Goal: Task Accomplishment & Management: Use online tool/utility

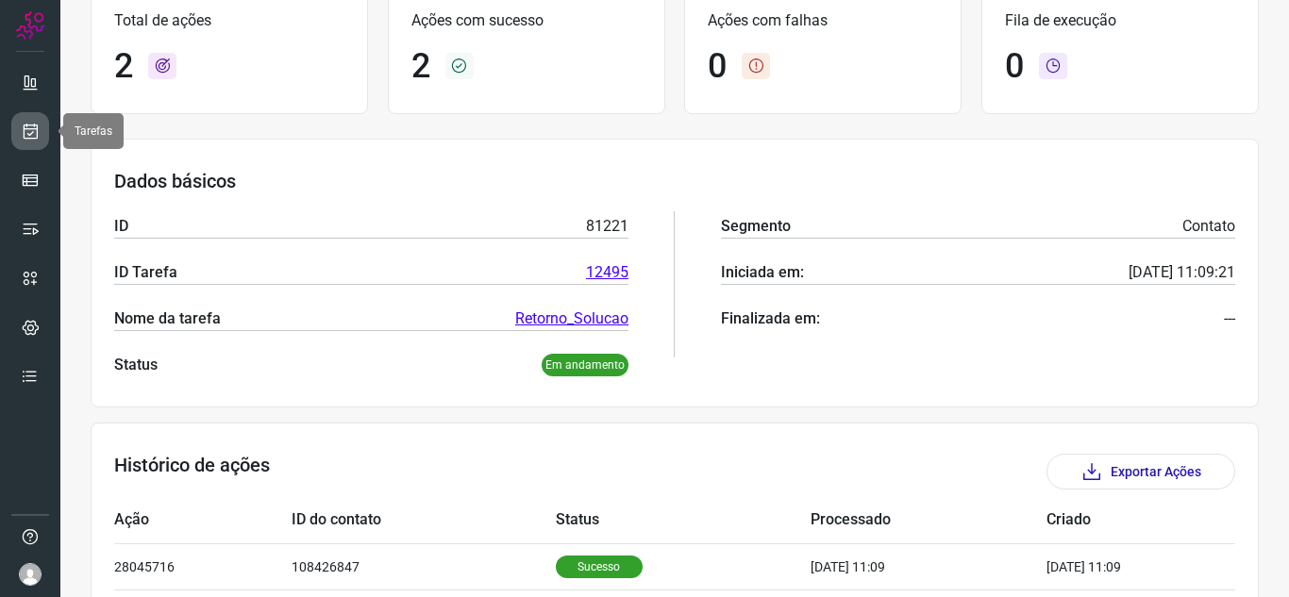
click at [29, 134] on icon at bounding box center [31, 131] width 20 height 19
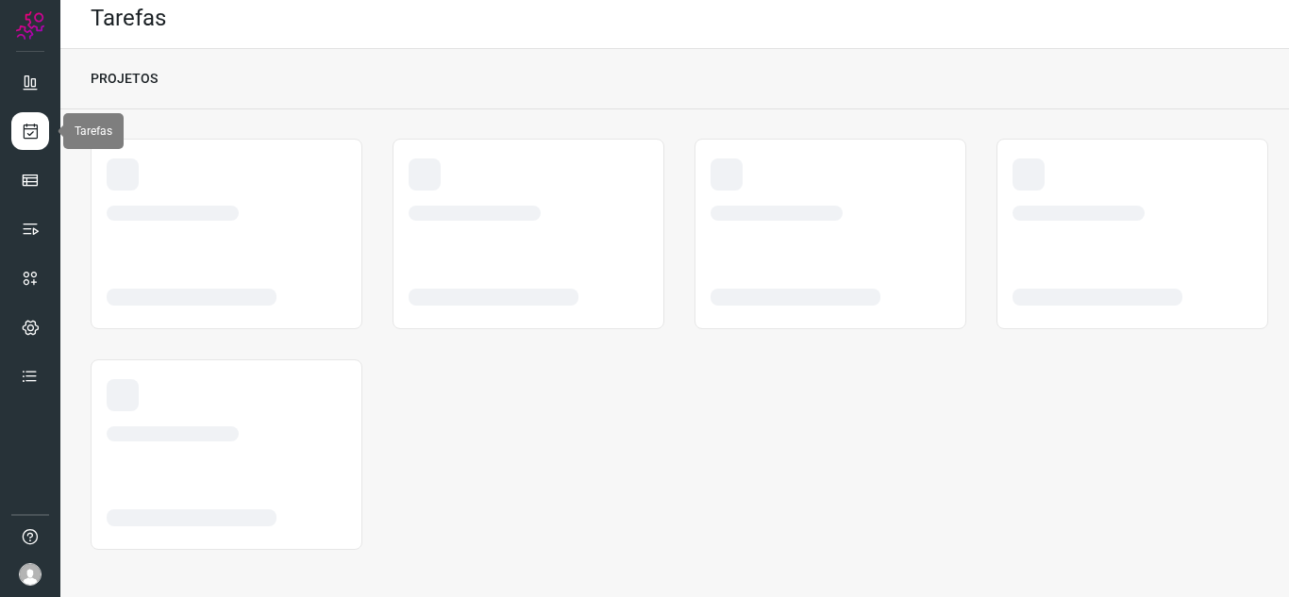
scroll to position [11, 0]
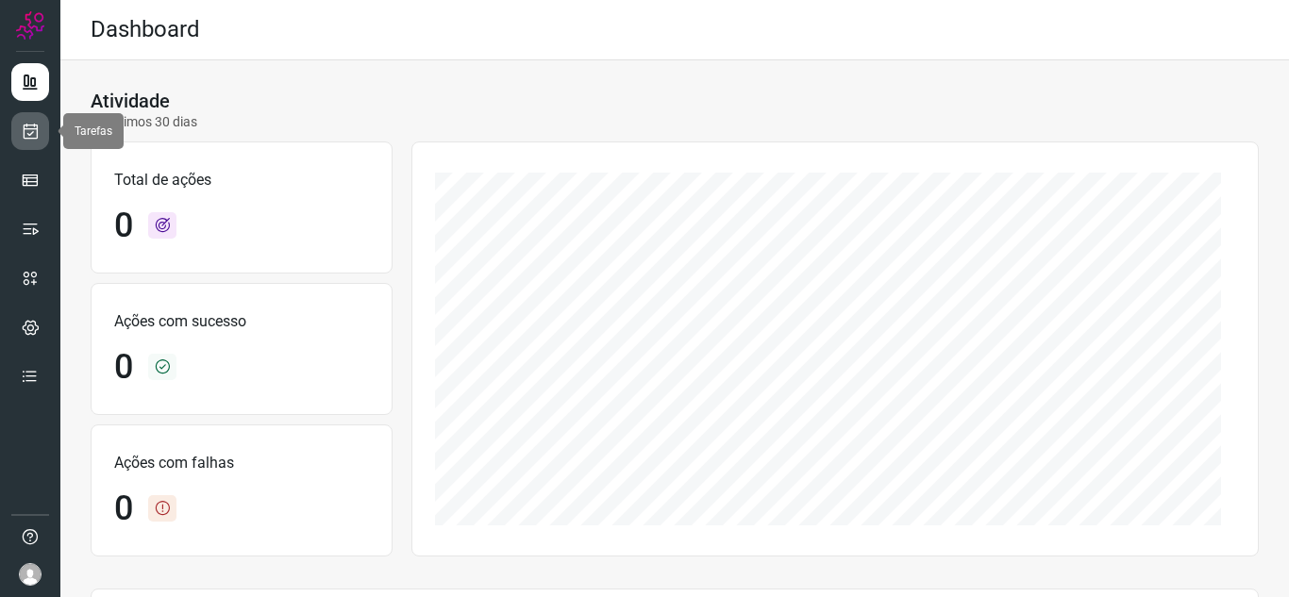
click at [41, 134] on link at bounding box center [30, 131] width 38 height 38
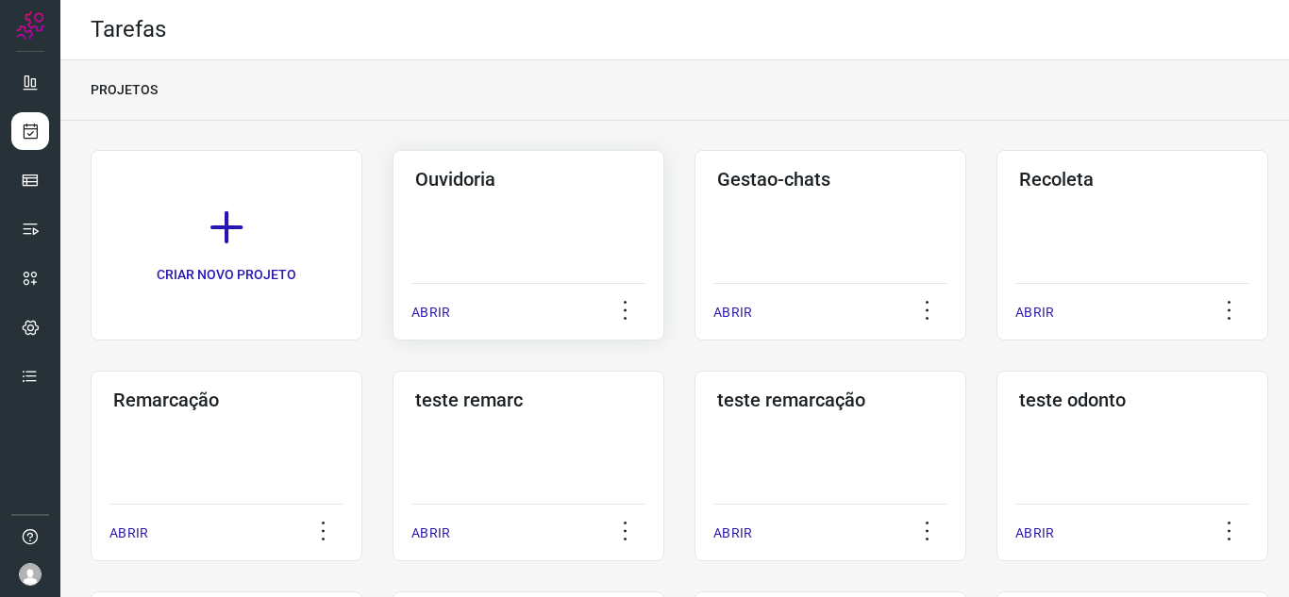
click at [444, 313] on p "ABRIR" at bounding box center [431, 313] width 39 height 20
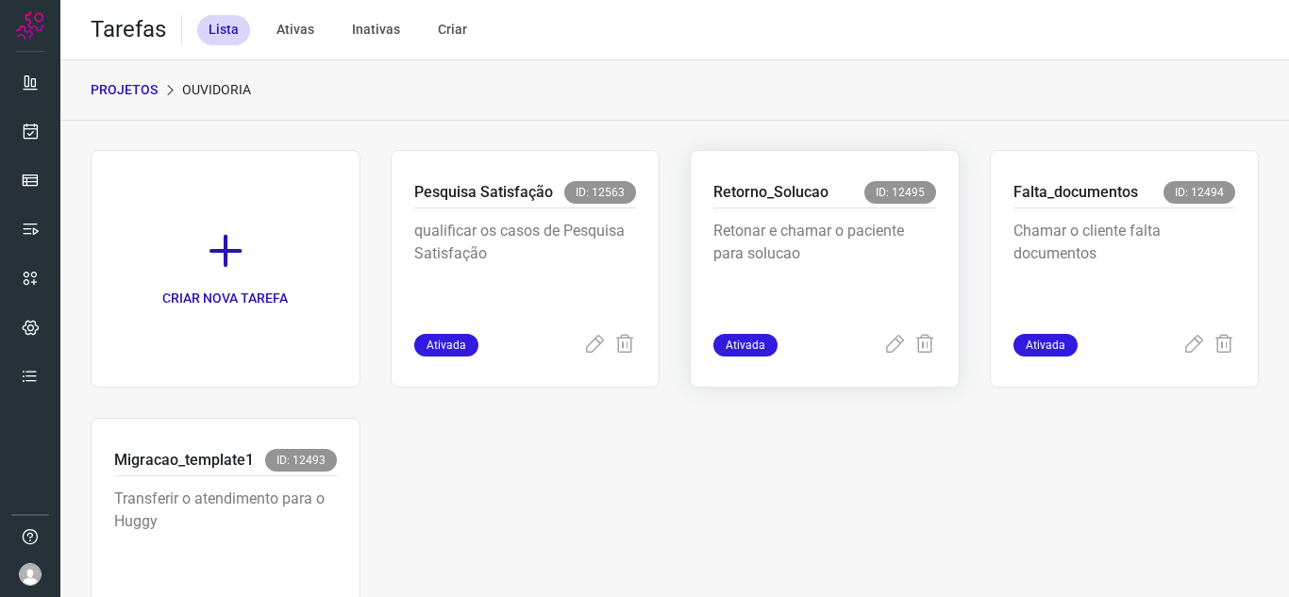
drag, startPoint x: 881, startPoint y: 347, endPoint x: 854, endPoint y: 338, distance: 28.1
click at [883, 347] on icon at bounding box center [894, 345] width 23 height 23
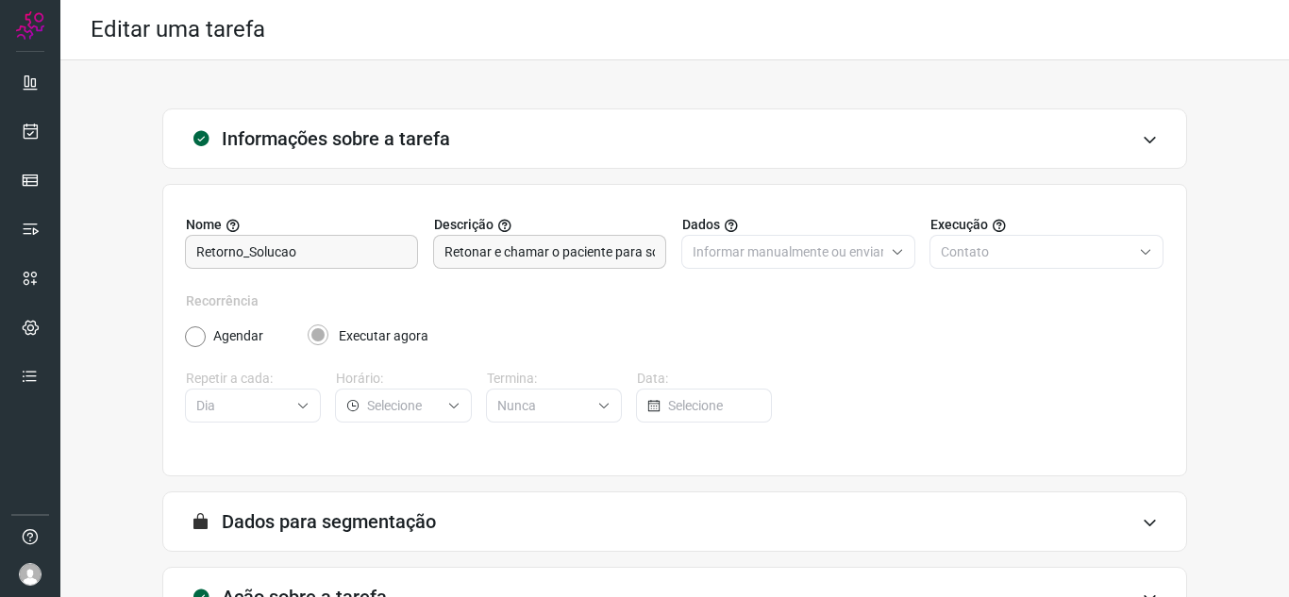
scroll to position [140, 0]
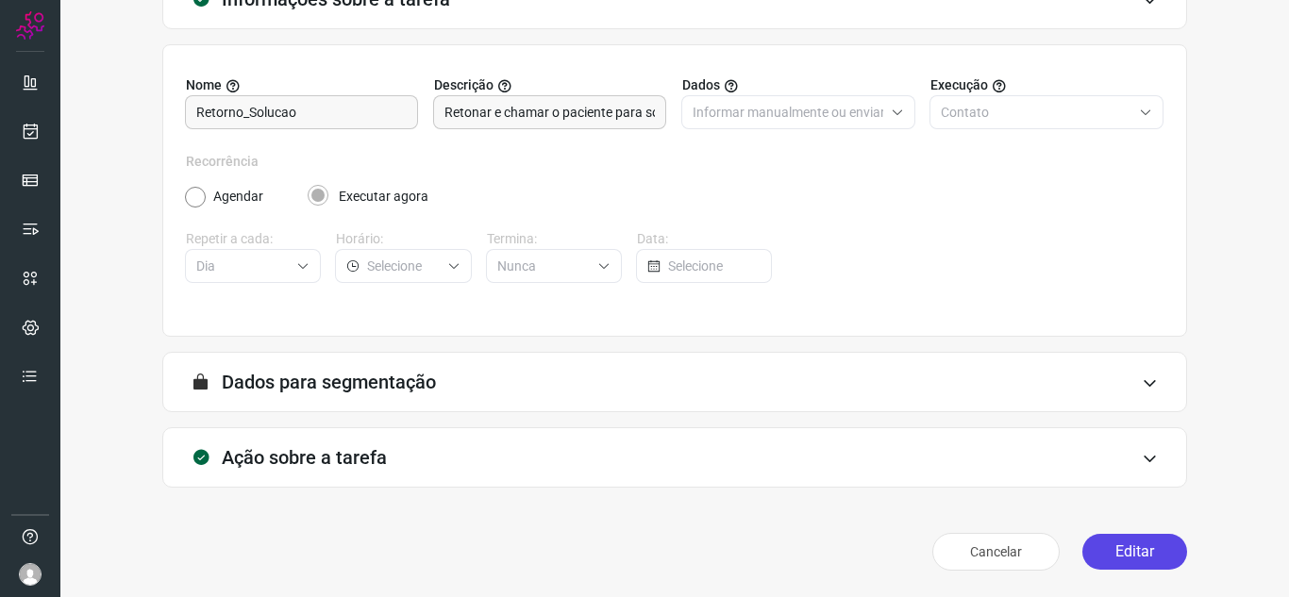
click at [1136, 567] on button "Editar" at bounding box center [1135, 552] width 105 height 36
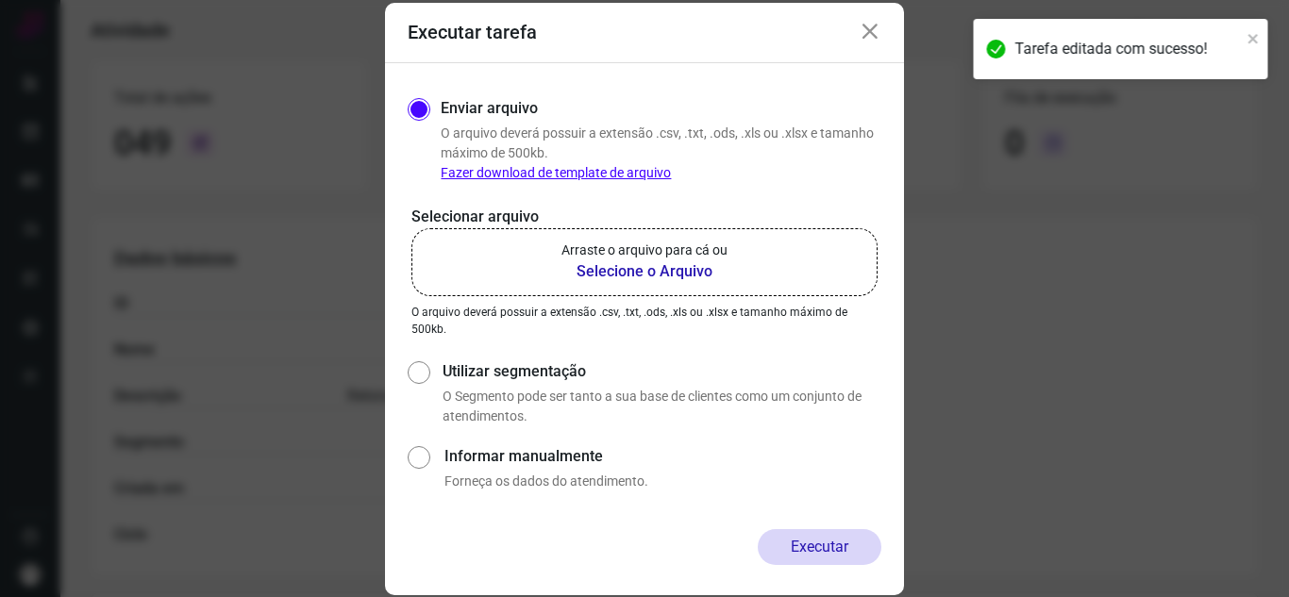
click at [688, 276] on b "Selecione o Arquivo" at bounding box center [645, 272] width 166 height 23
click at [0, 0] on input "Arraste o arquivo para cá ou Selecione o Arquivo" at bounding box center [0, 0] width 0 height 0
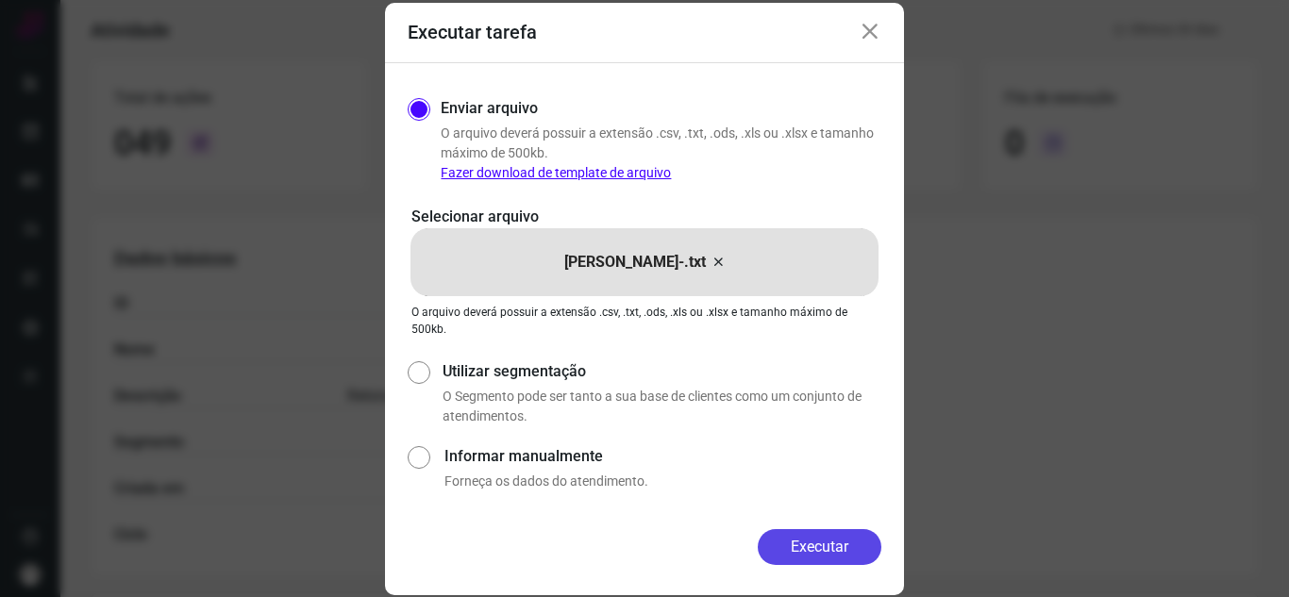
click at [826, 556] on button "Executar" at bounding box center [820, 548] width 124 height 36
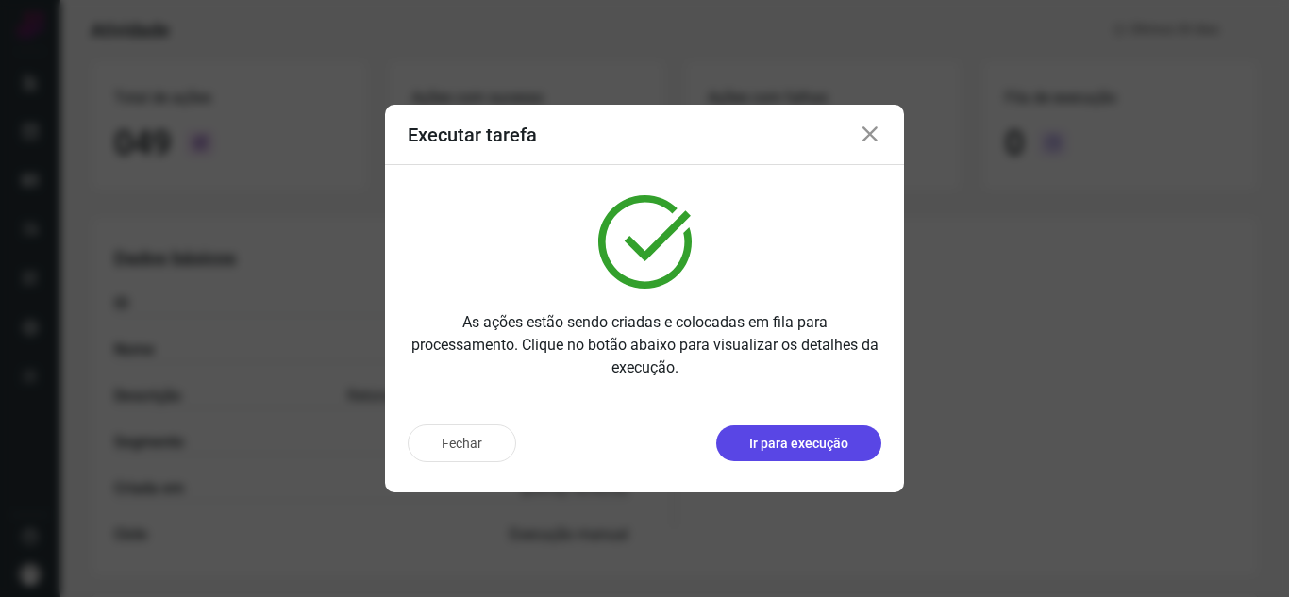
click at [835, 429] on button "Ir para execução" at bounding box center [798, 444] width 165 height 36
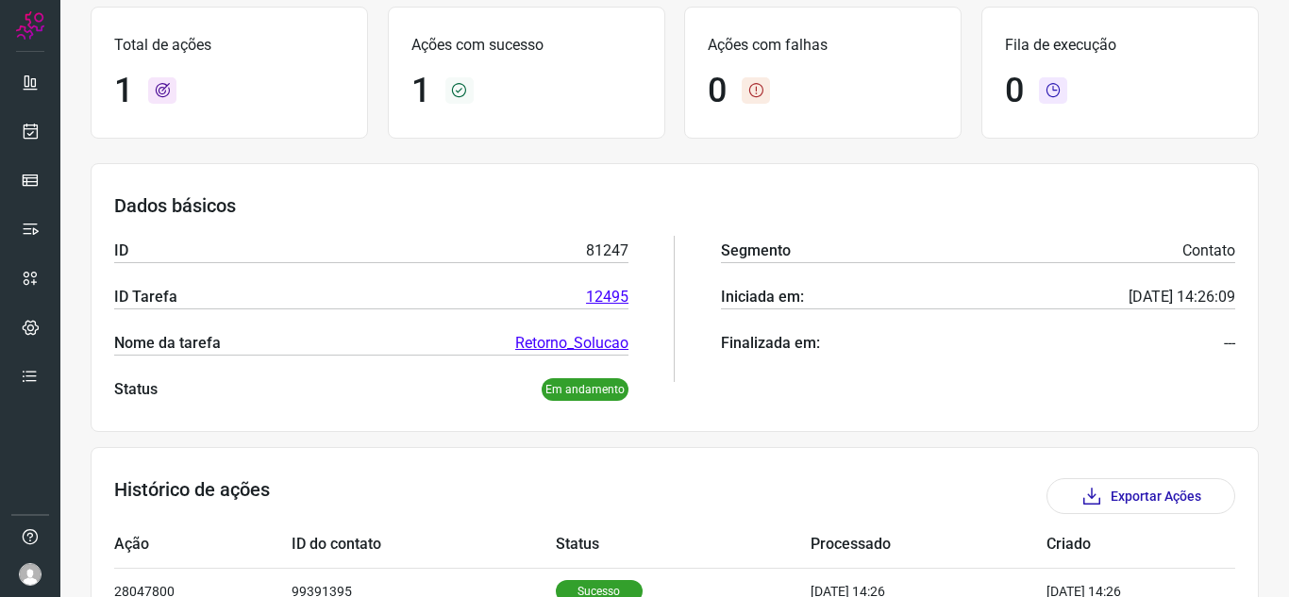
scroll to position [227, 0]
